Goal: Task Accomplishment & Management: Manage account settings

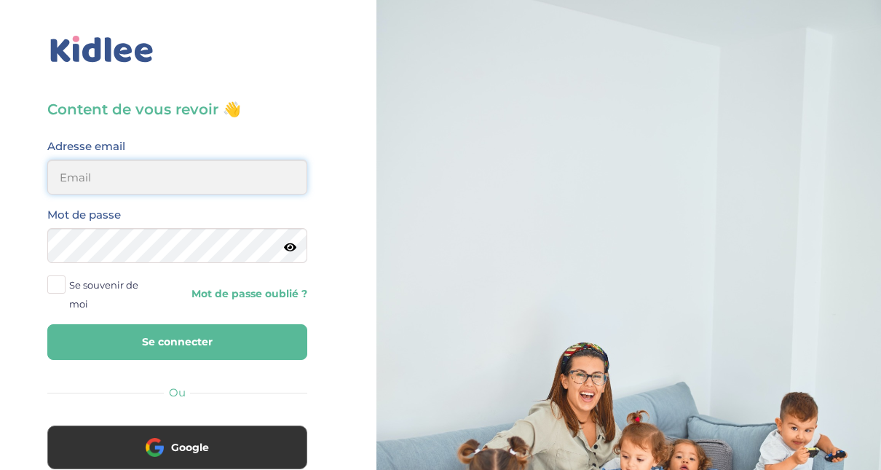
type input "adjoba.hoimian@gmail.com"
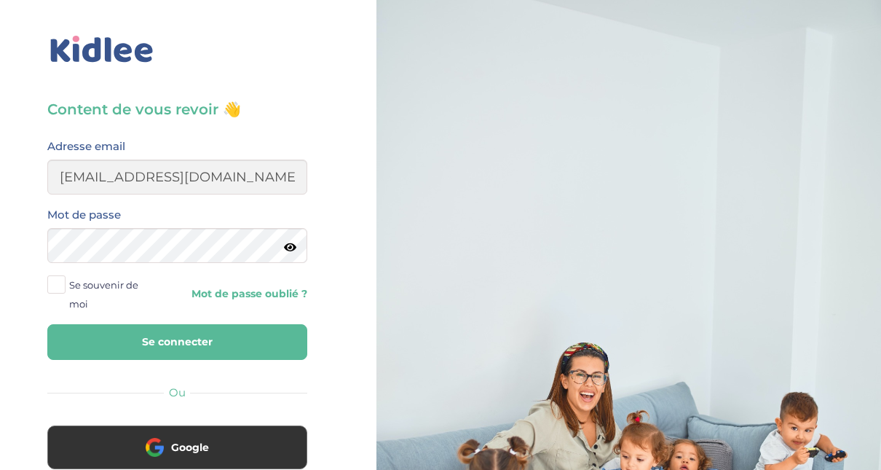
click at [161, 331] on button "Se connecter" at bounding box center [177, 342] width 260 height 36
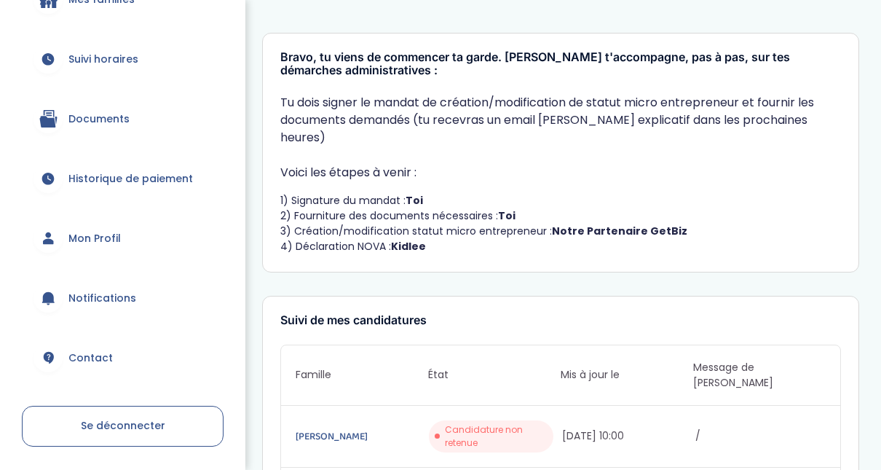
scroll to position [278, 0]
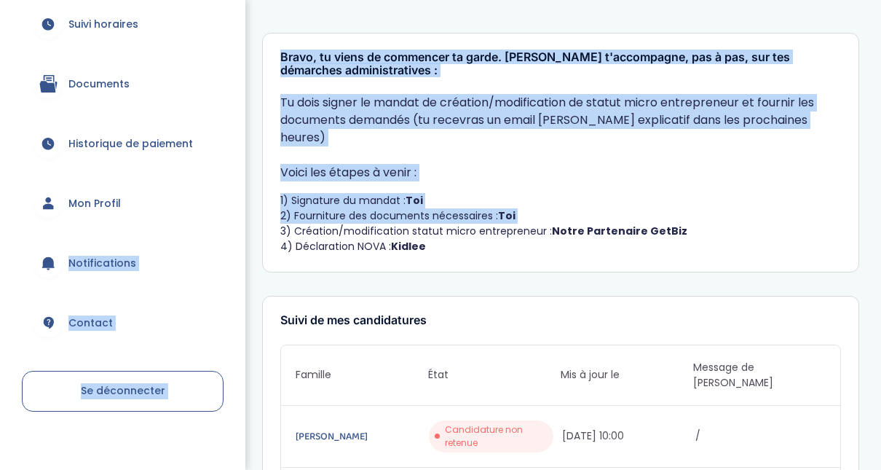
drag, startPoint x: 245, startPoint y: 210, endPoint x: 243, endPoint y: 191, distance: 19.1
drag, startPoint x: 243, startPoint y: 191, endPoint x: 110, endPoint y: 77, distance: 174.6
click at [110, 77] on span "Documents" at bounding box center [98, 83] width 61 height 15
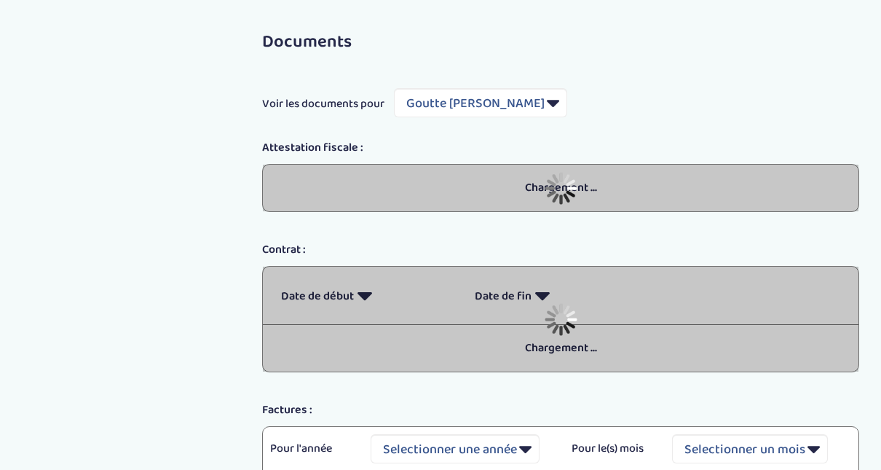
select select "5489"
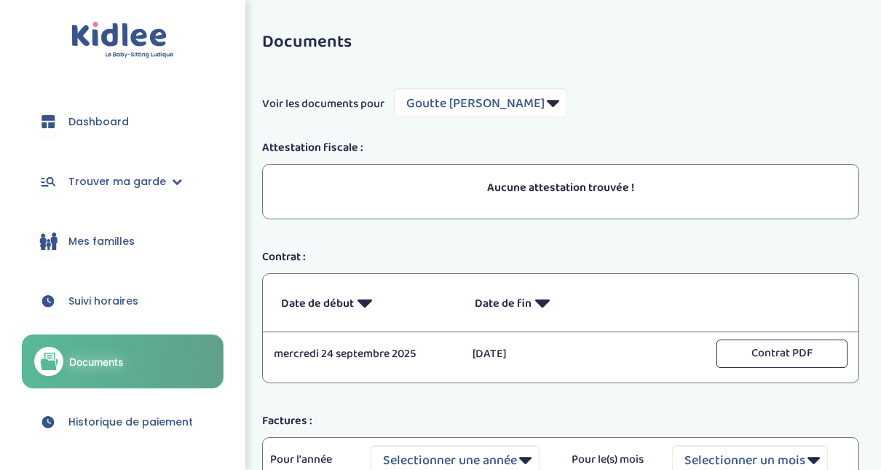
click at [98, 237] on span "Mes familles" at bounding box center [101, 241] width 66 height 15
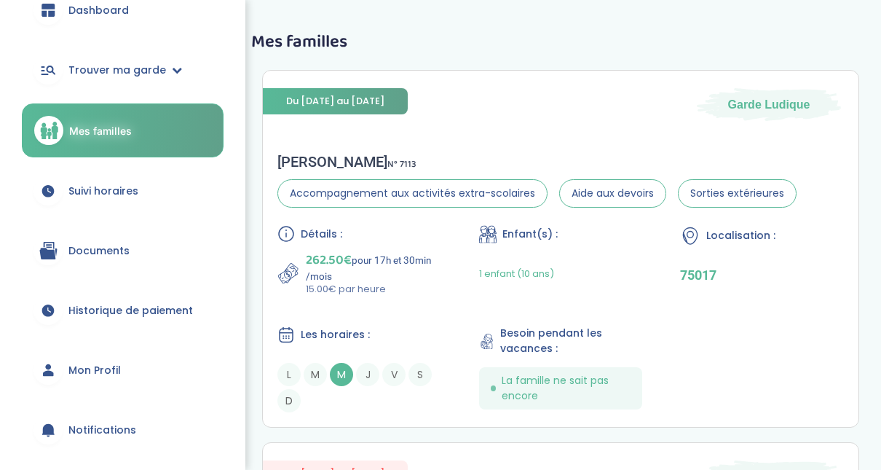
scroll to position [119, 0]
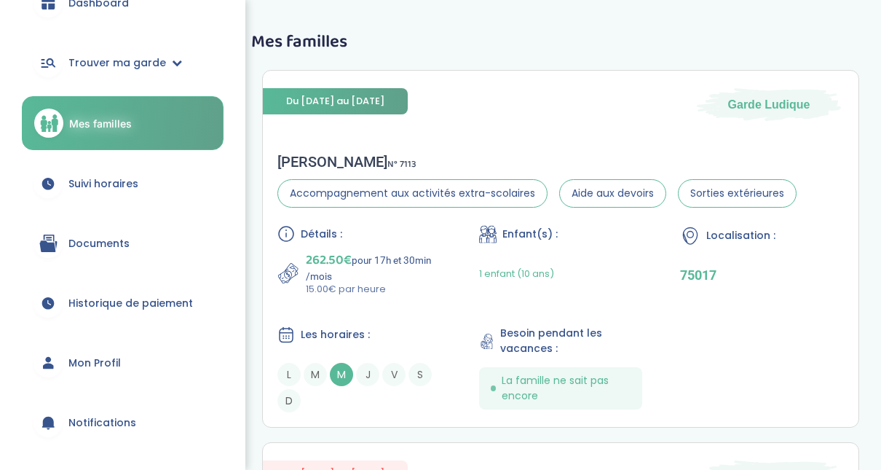
click at [122, 364] on link "Mon Profil" at bounding box center [123, 363] width 202 height 52
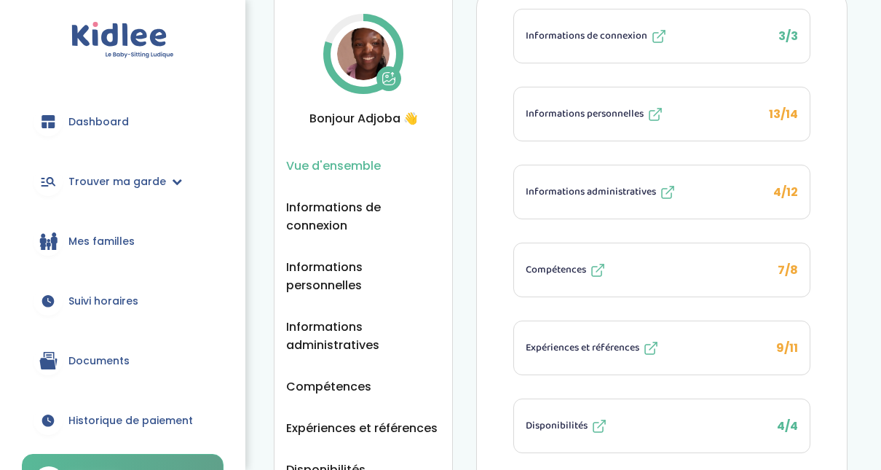
click at [569, 193] on span "Informations administratives" at bounding box center [591, 191] width 130 height 15
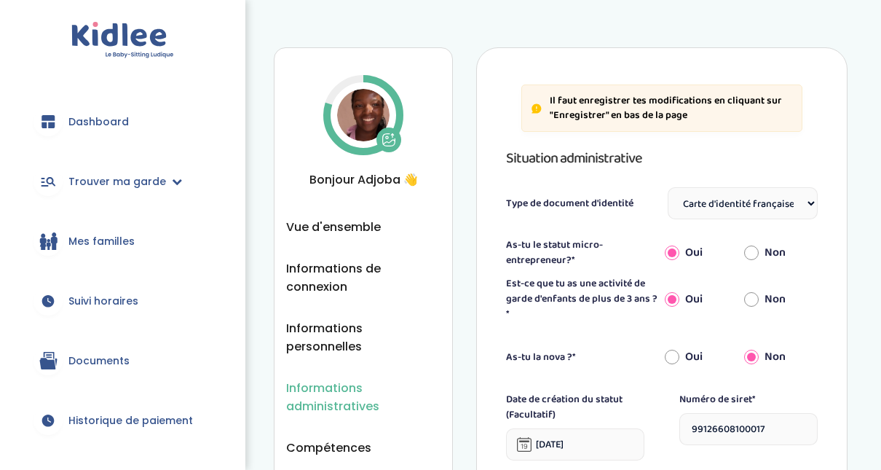
select select "Carte d'identité française ou Passeport français daté de moins de 5 ans"
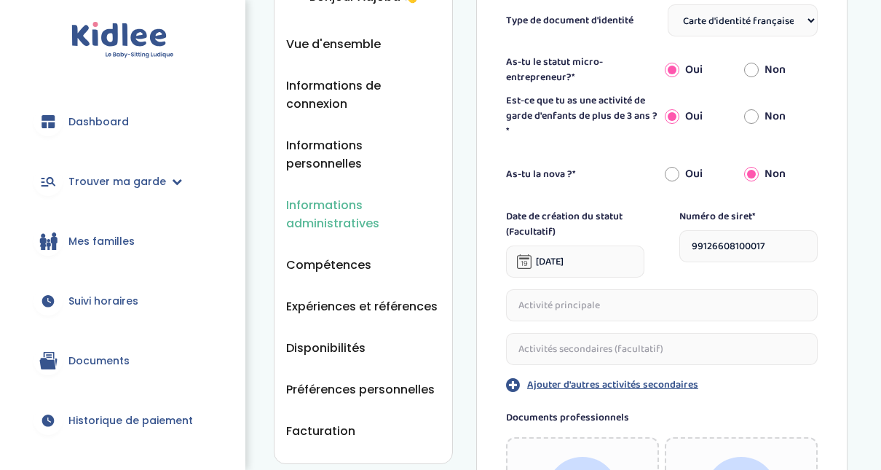
scroll to position [172, 0]
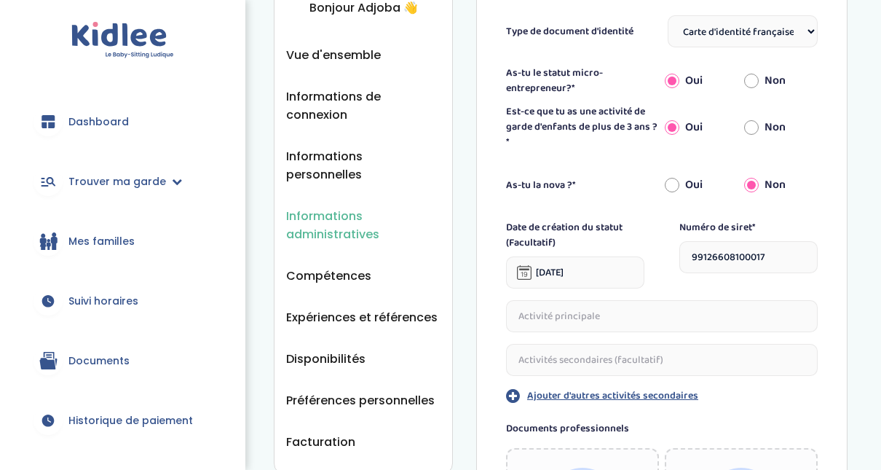
click at [739, 257] on input "99126608100017" at bounding box center [749, 257] width 138 height 32
